Goal: Use online tool/utility: Use online tool/utility

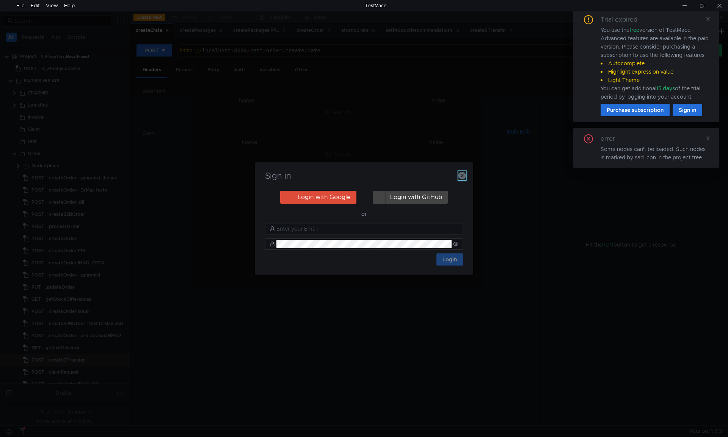
click at [465, 176] on icon "button" at bounding box center [462, 176] width 8 height 8
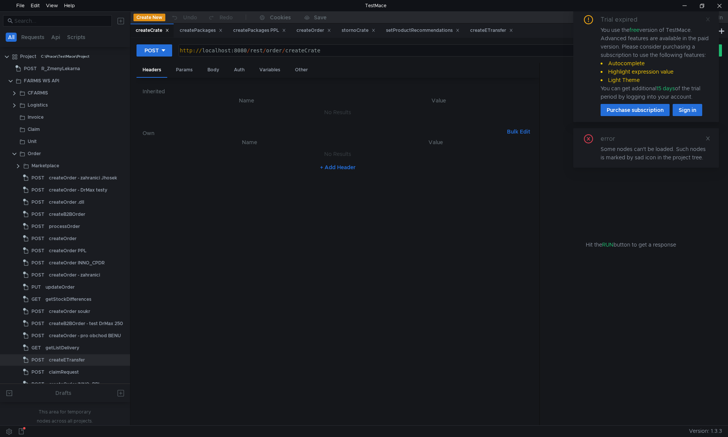
click at [708, 19] on icon at bounding box center [707, 19] width 5 height 5
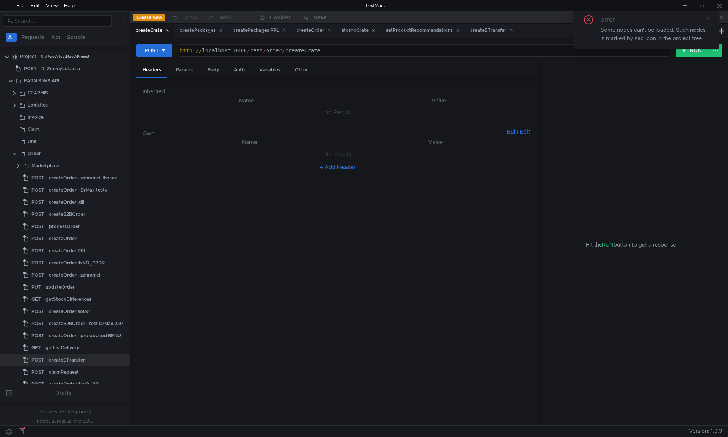
click at [708, 20] on icon at bounding box center [707, 19] width 5 height 5
click at [217, 71] on div "Body" at bounding box center [213, 70] width 24 height 14
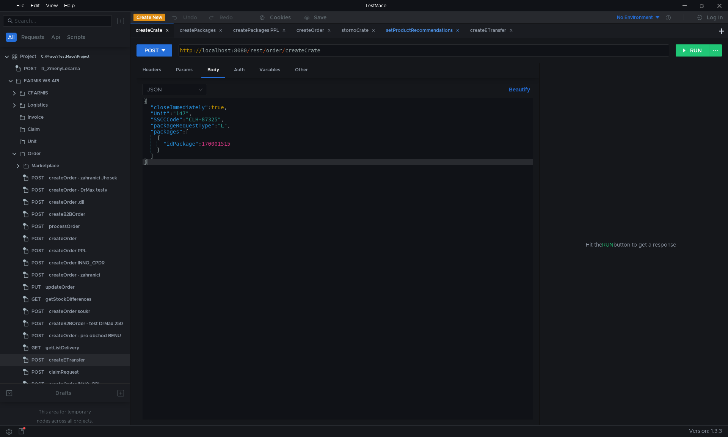
click at [418, 29] on div "setProductRecommendations" at bounding box center [423, 31] width 74 height 8
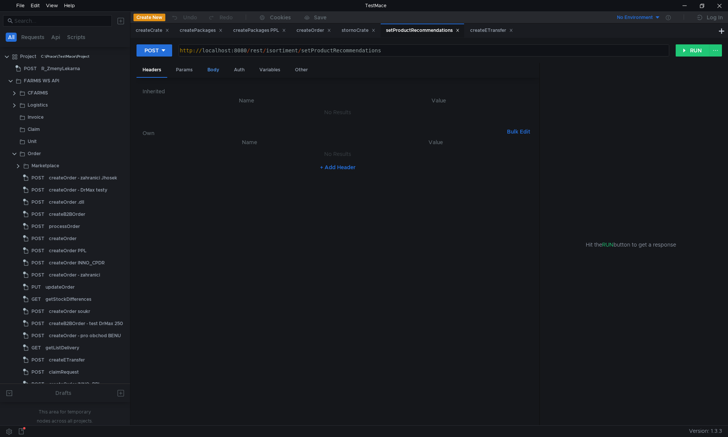
click at [218, 72] on div "Body" at bounding box center [213, 70] width 24 height 14
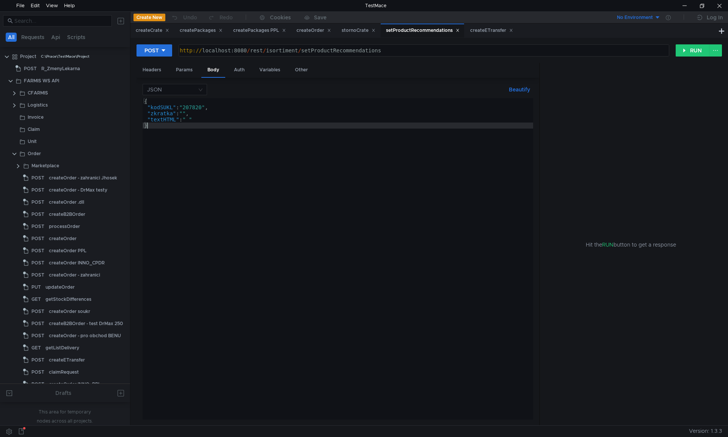
type textarea "}"
click at [363, 199] on div "{ "kodSUKL" : "207820" , "zkratka" : "" , "textHTML" : " " }" at bounding box center [338, 264] width 390 height 333
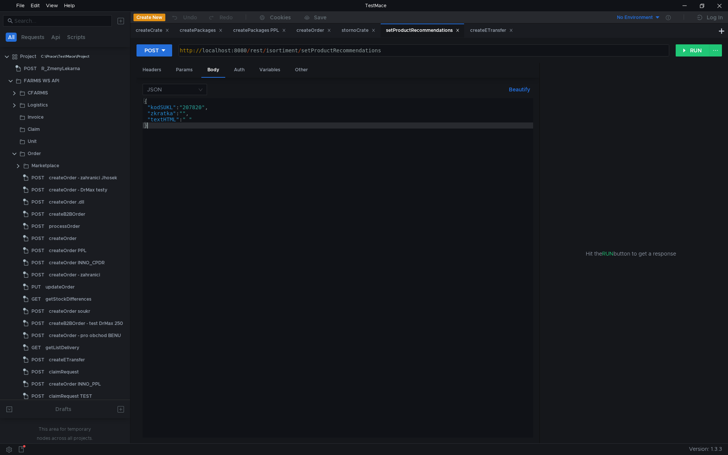
click at [473, 20] on div "No Environment Log In" at bounding box center [578, 18] width 299 height 12
click at [480, 28] on div "createETransfer" at bounding box center [491, 31] width 43 height 8
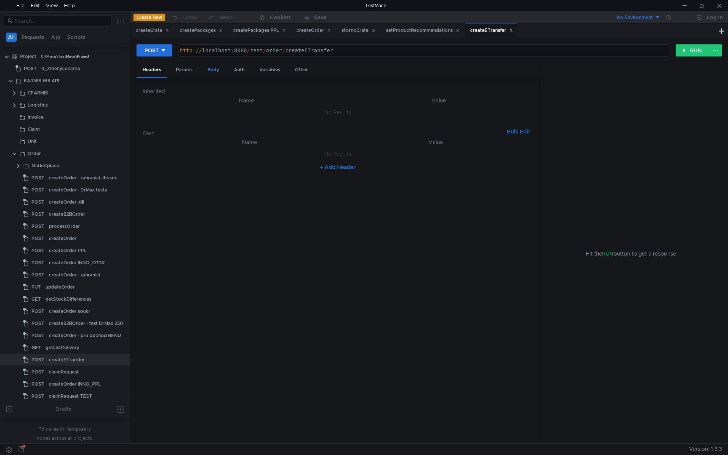
click at [207, 72] on div "Body" at bounding box center [213, 70] width 24 height 14
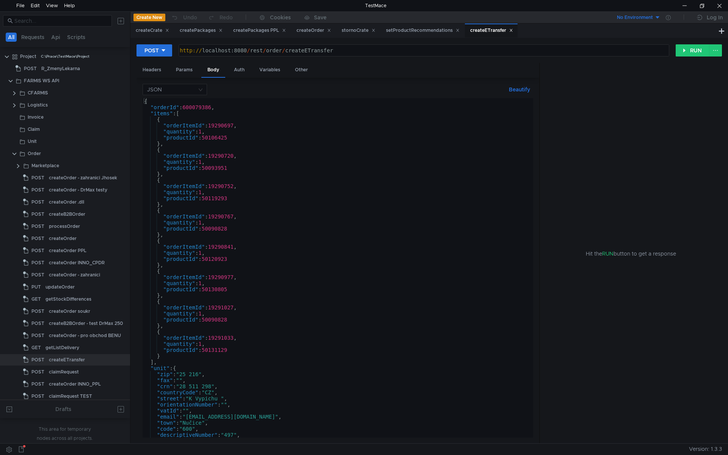
type textarea ""orderId": 600079386,"
click at [204, 107] on div "{ "orderId" : 600079386 , "items" : [ { "orderItemId" : 19290697 , "quantity" :…" at bounding box center [336, 273] width 387 height 351
click at [679, 3] on div at bounding box center [684, 5] width 17 height 11
